Goal: Use online tool/utility: Utilize a website feature to perform a specific function

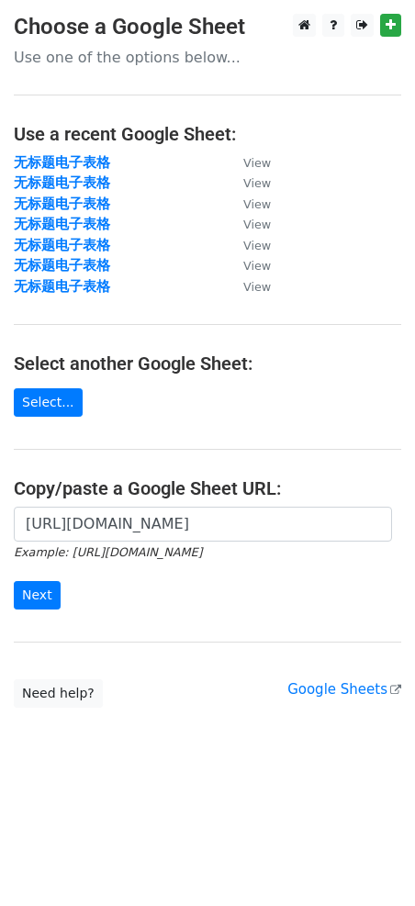
type input "[URL][DOMAIN_NAME]"
drag, startPoint x: 0, startPoint y: 0, endPoint x: 44, endPoint y: 588, distance: 589.9
click at [44, 587] on input "Next" at bounding box center [37, 595] width 47 height 28
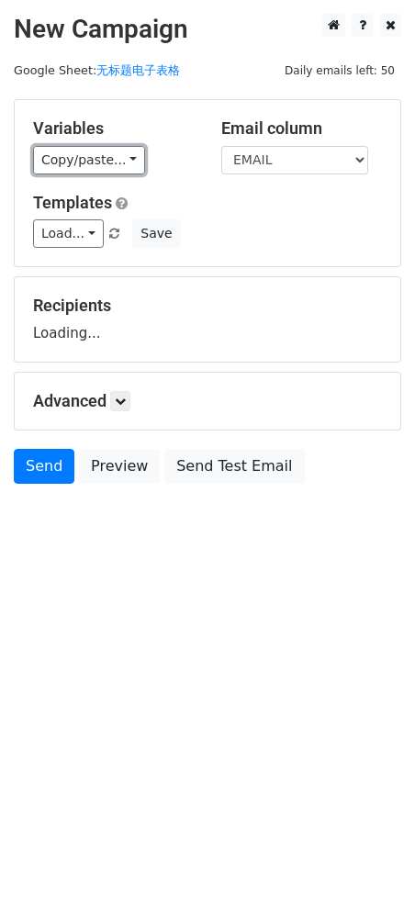
drag, startPoint x: 0, startPoint y: 0, endPoint x: 75, endPoint y: 181, distance: 195.8
click at [75, 174] on div "Variables Copy/paste... {{EMAIL}} {{NAME}} Email column EMAIL NAME Templates Lo…" at bounding box center [207, 183] width 385 height 166
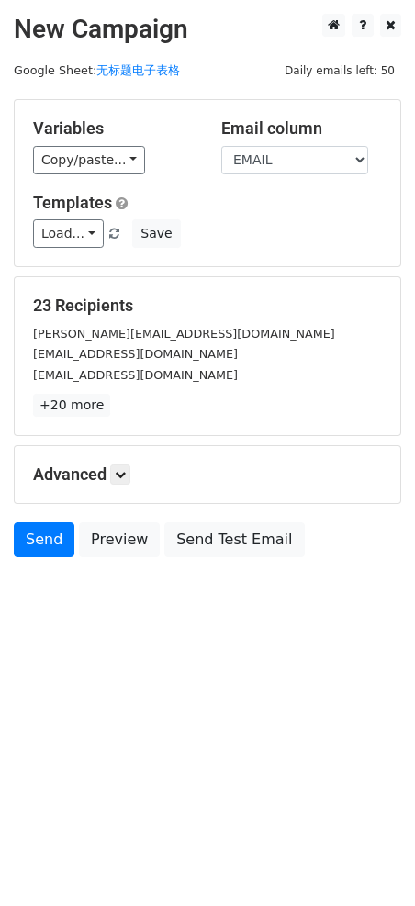
click at [68, 177] on div "Variables Copy/paste... {{EMAIL}} {{NAME}} Email column EMAIL NAME Templates Lo…" at bounding box center [207, 183] width 385 height 166
click at [80, 165] on link "Copy/paste..." at bounding box center [89, 160] width 112 height 28
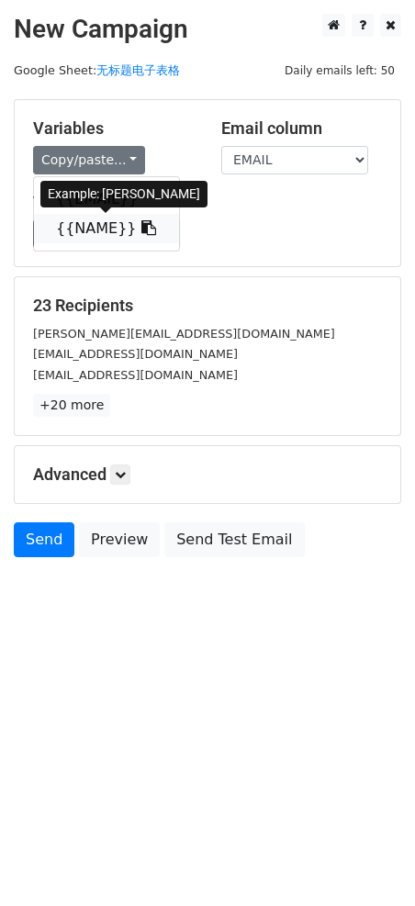
click at [74, 216] on link "{{NAME}}" at bounding box center [106, 228] width 145 height 29
